Goal: Information Seeking & Learning: Learn about a topic

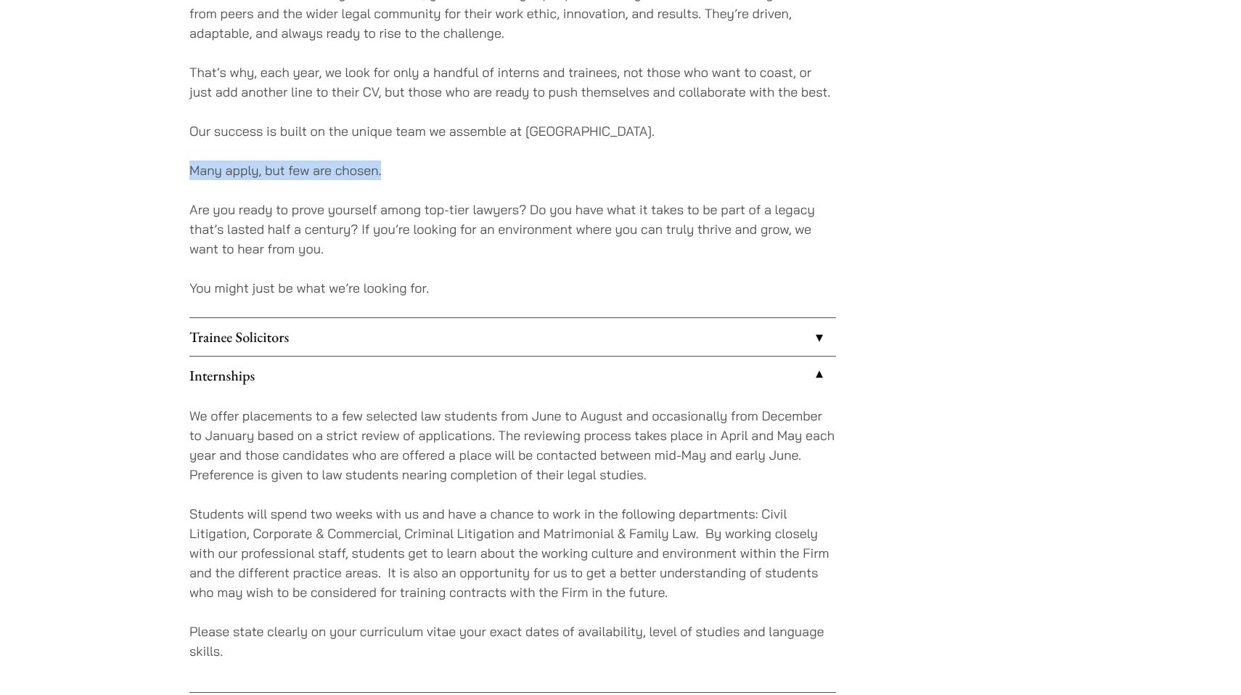
scroll to position [1082, 0]
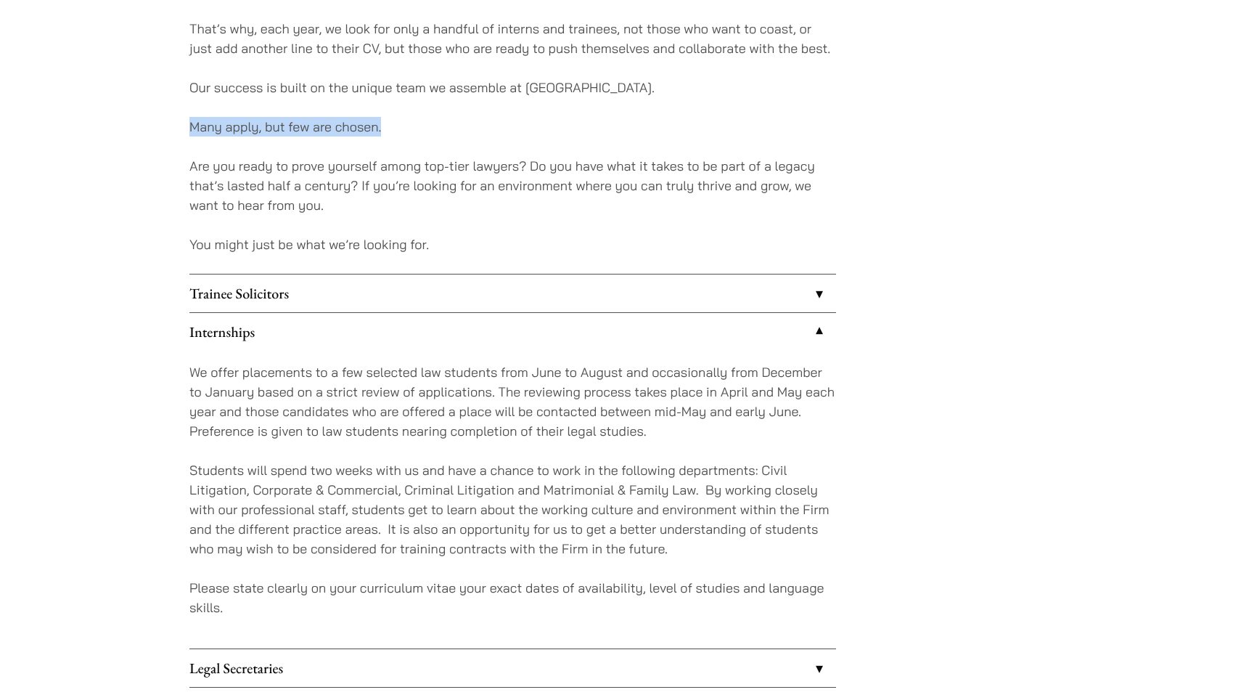
click at [753, 294] on link "Trainee Solicitors" at bounding box center [512, 293] width 647 height 38
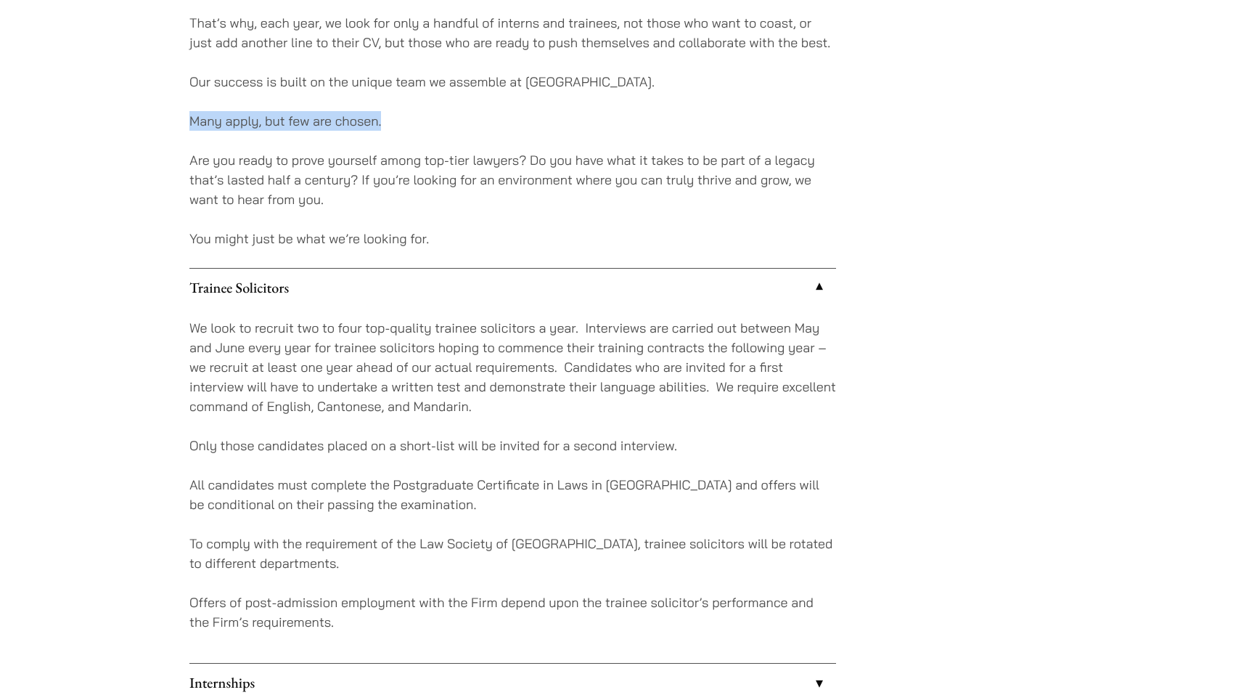
scroll to position [1090, 0]
click at [754, 295] on link "Trainee Solicitors" at bounding box center [512, 286] width 647 height 38
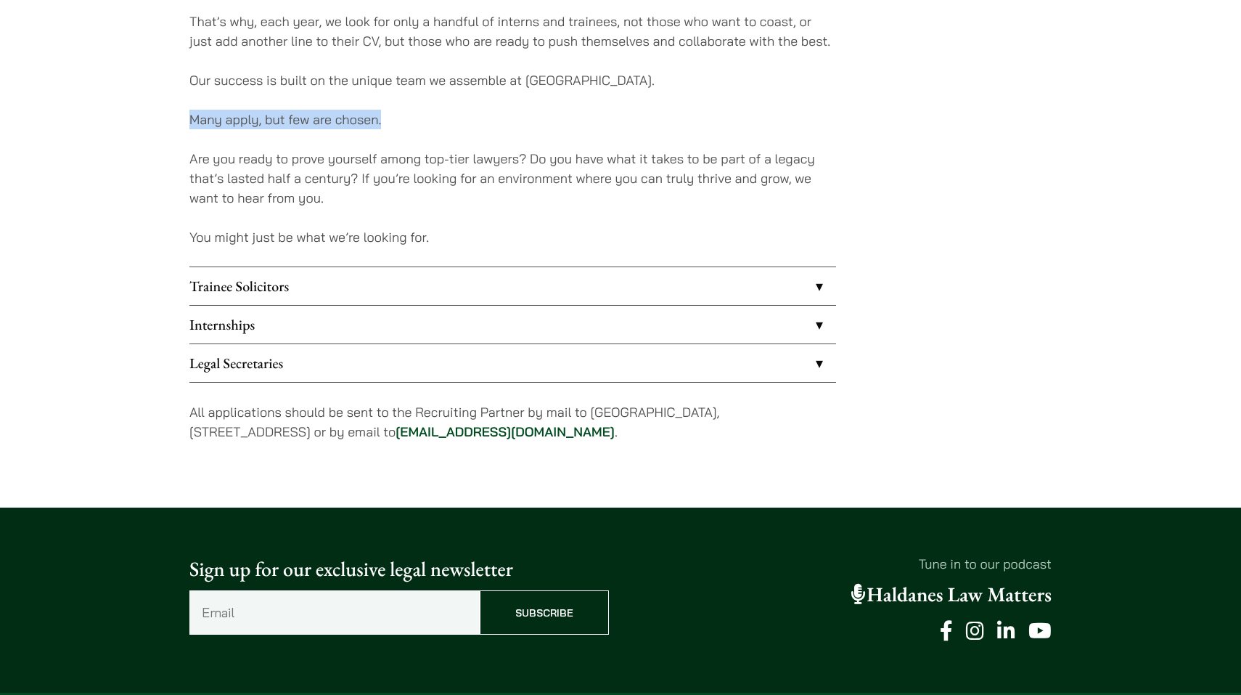
click at [727, 334] on link "Internships" at bounding box center [512, 325] width 647 height 38
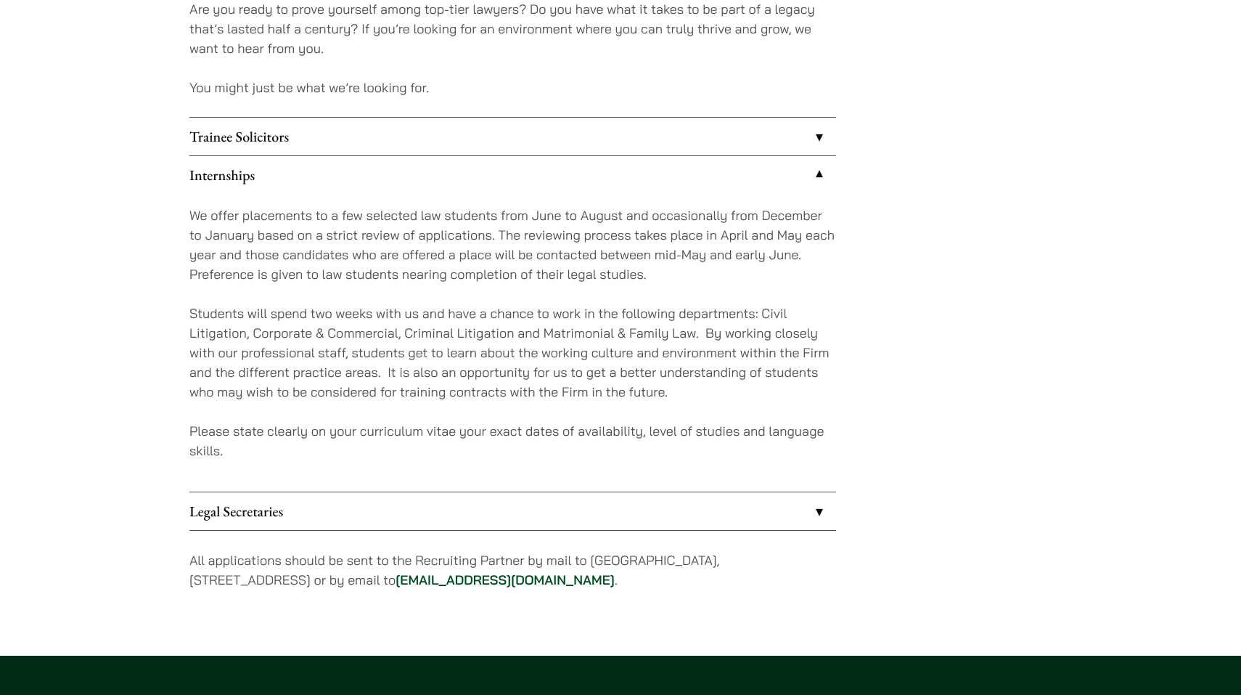
scroll to position [1240, 0]
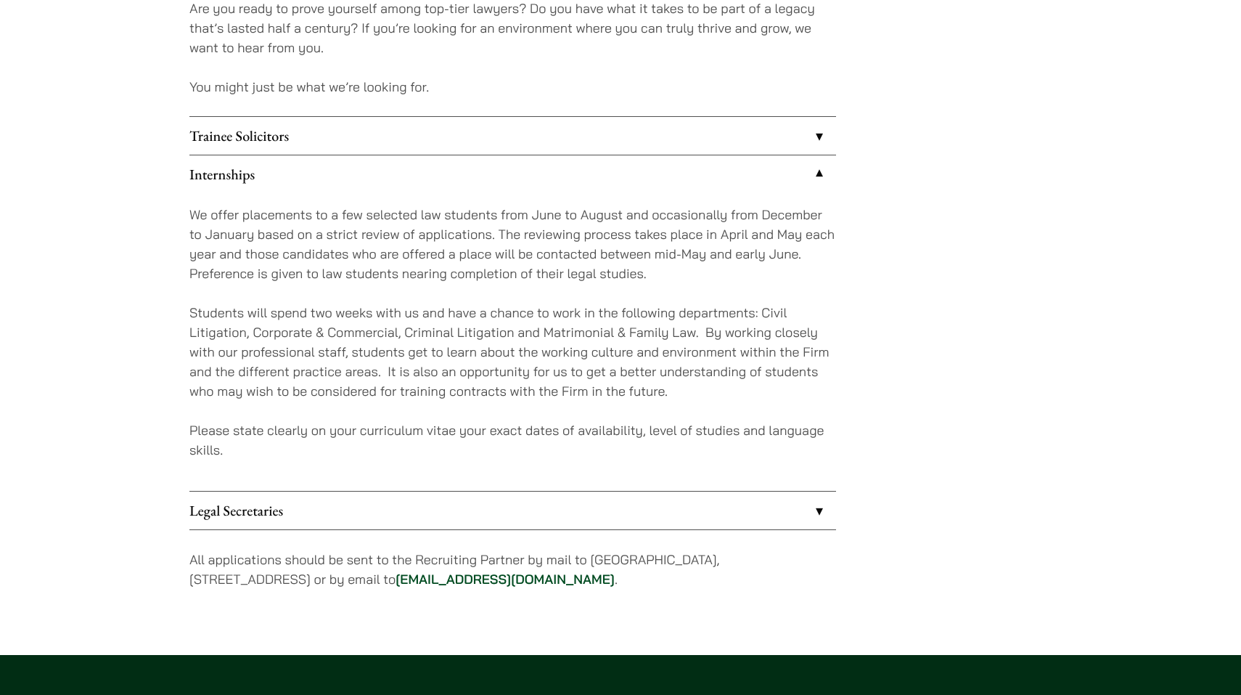
click at [631, 505] on link "Legal Secretaries" at bounding box center [512, 510] width 647 height 38
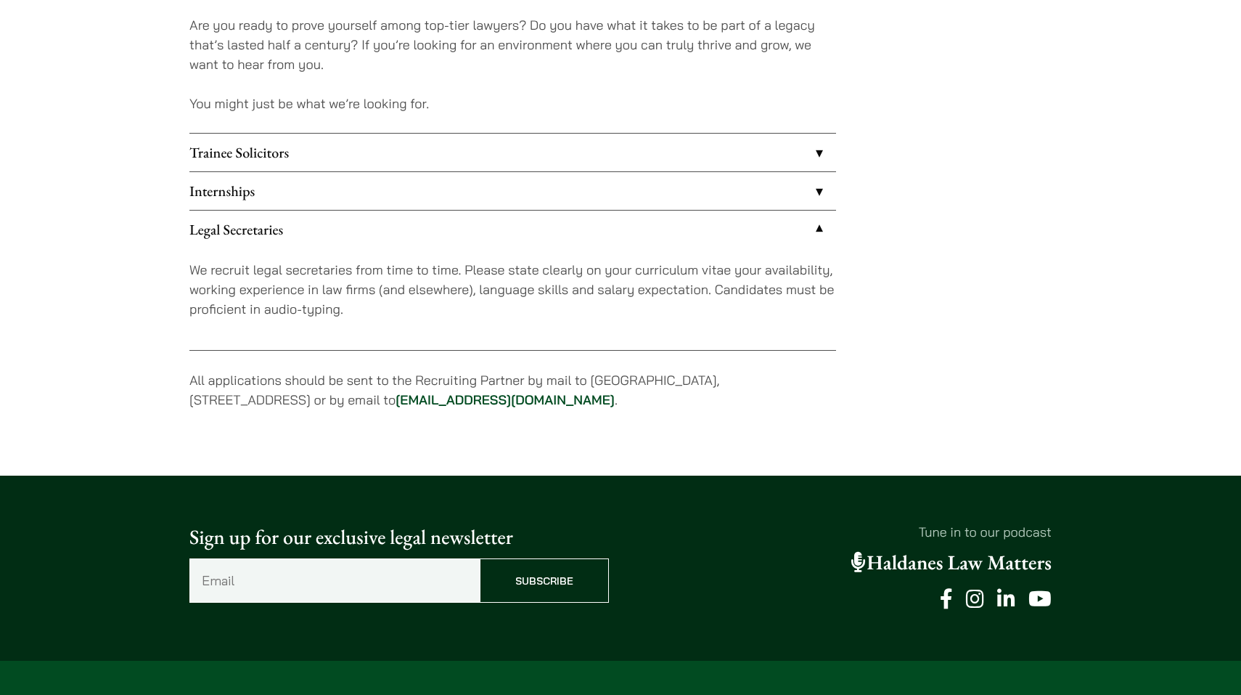
scroll to position [1174, 0]
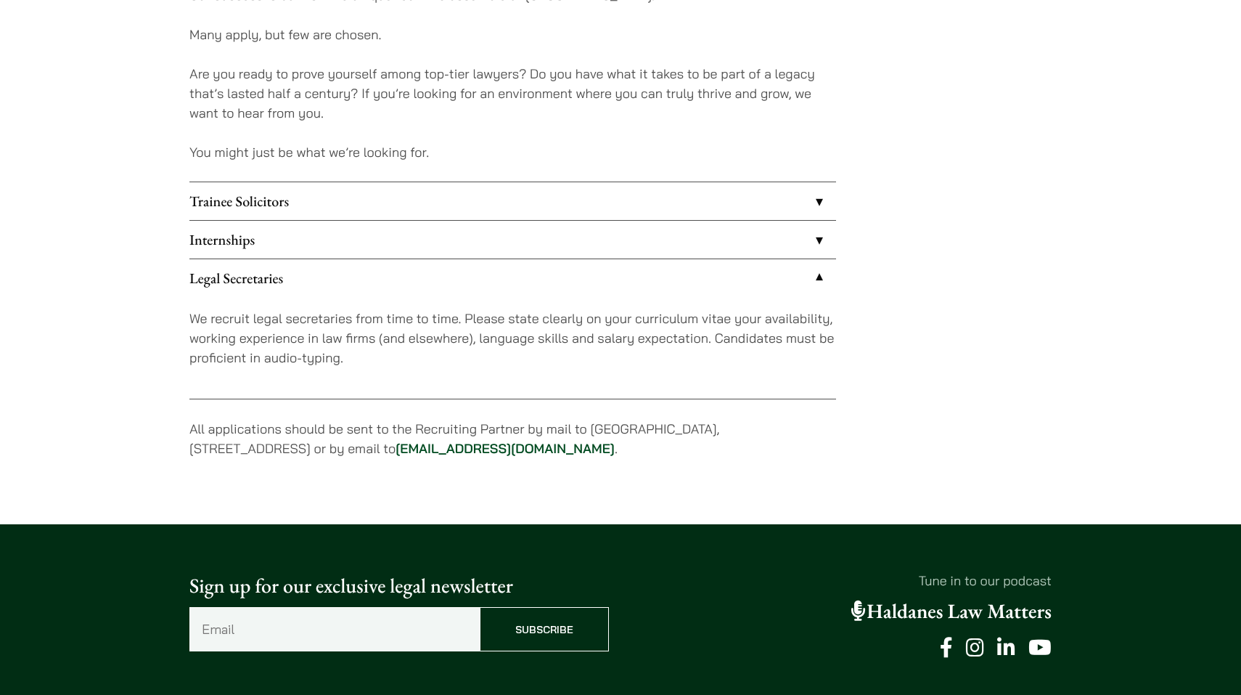
click at [660, 201] on link "Trainee Solicitors" at bounding box center [512, 201] width 647 height 38
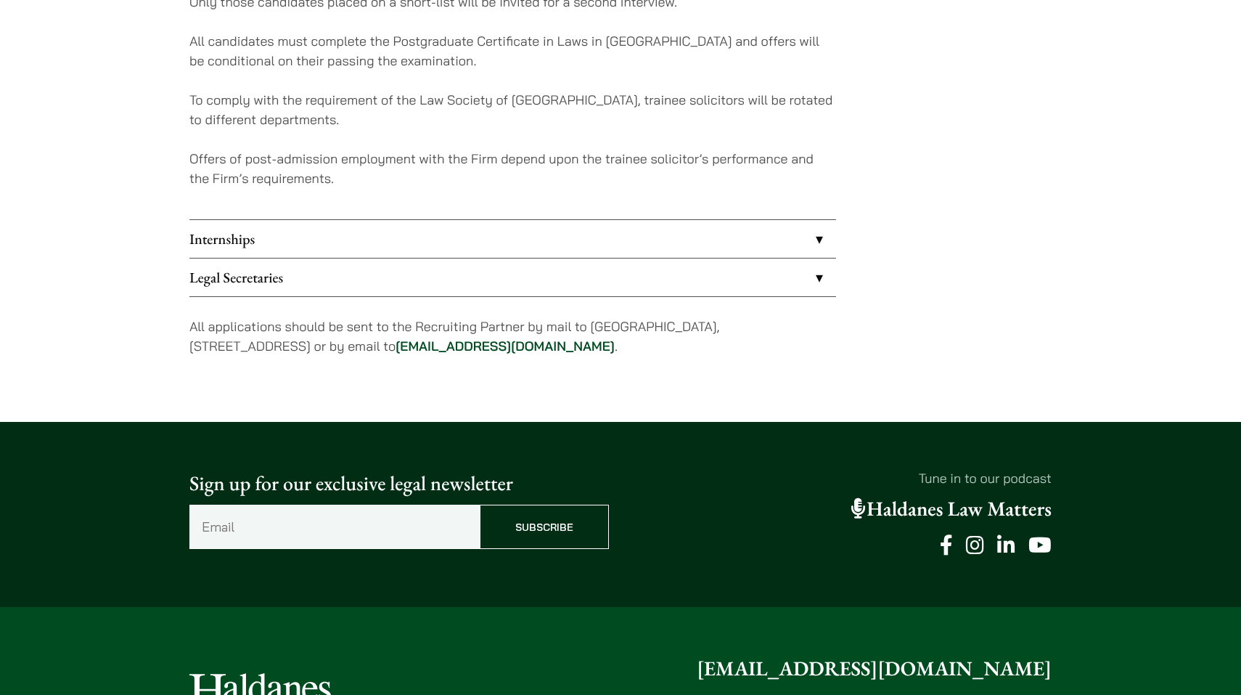
scroll to position [1535, 0]
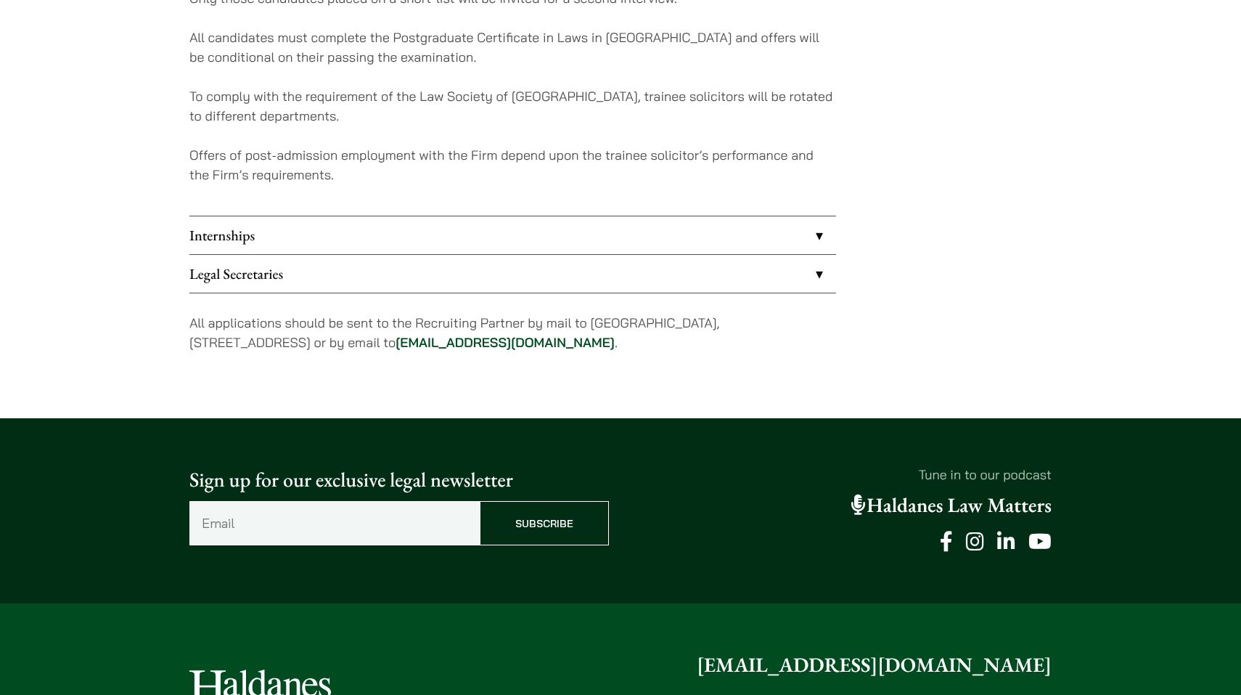
click at [653, 224] on link "Internships" at bounding box center [512, 235] width 647 height 38
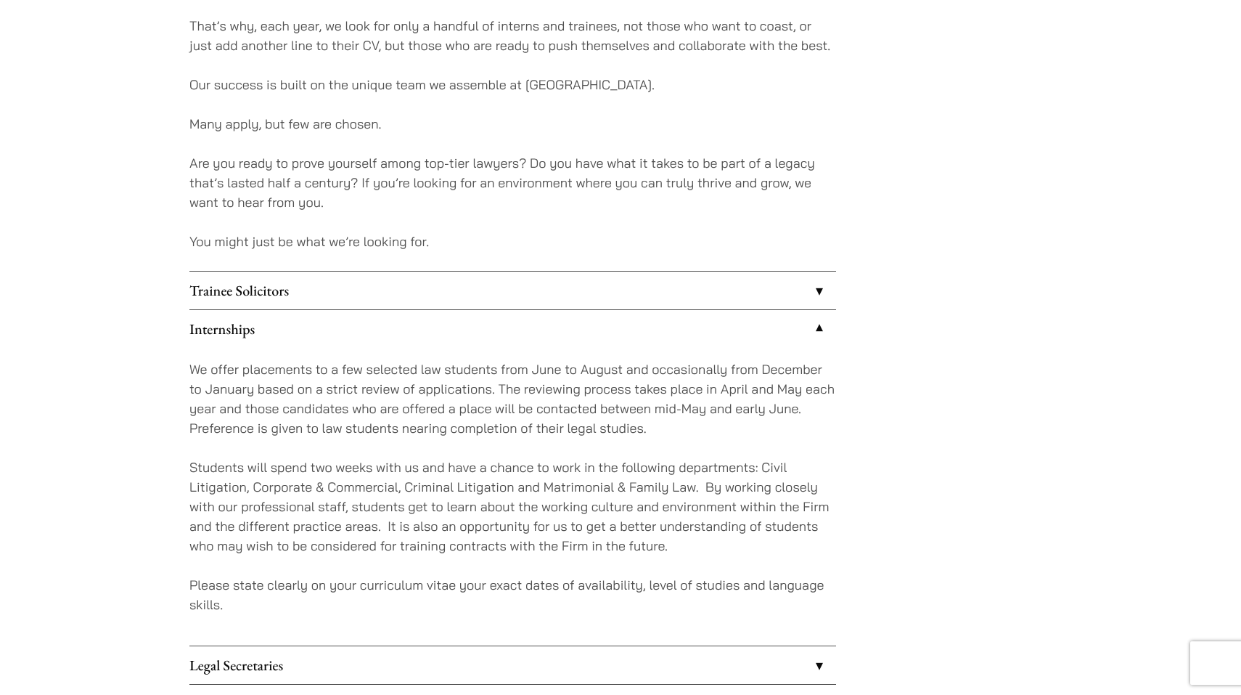
scroll to position [1159, 0]
